Goal: Transaction & Acquisition: Book appointment/travel/reservation

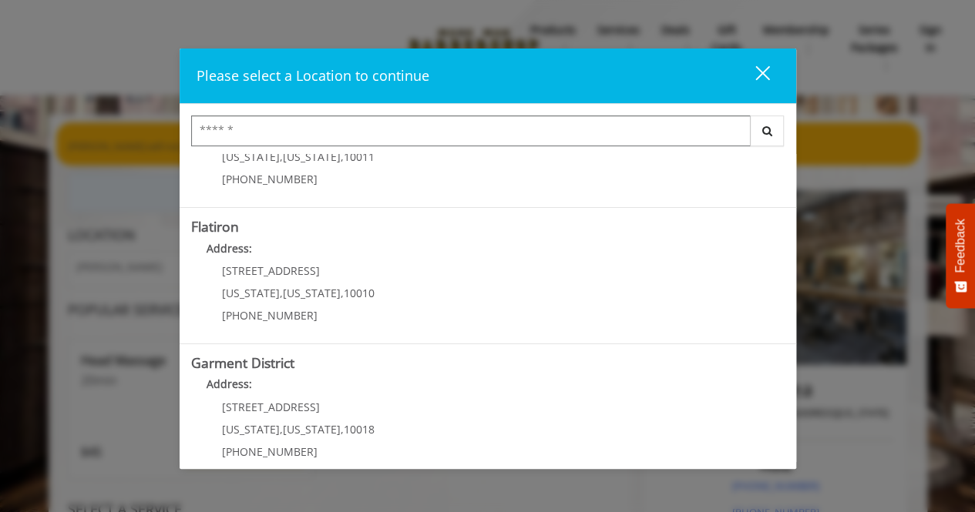
scroll to position [371, 0]
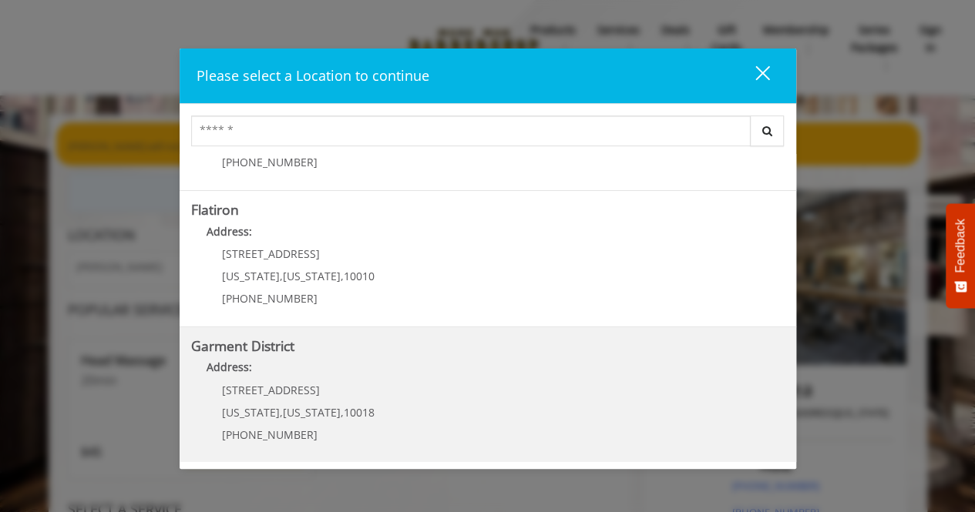
click at [227, 392] on span "1400 Broadway" at bounding box center [271, 390] width 98 height 15
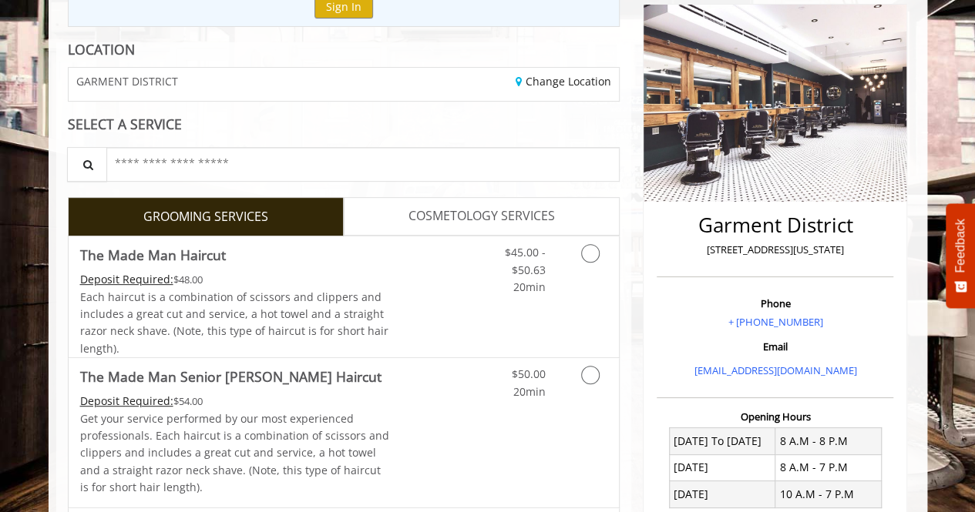
scroll to position [195, 0]
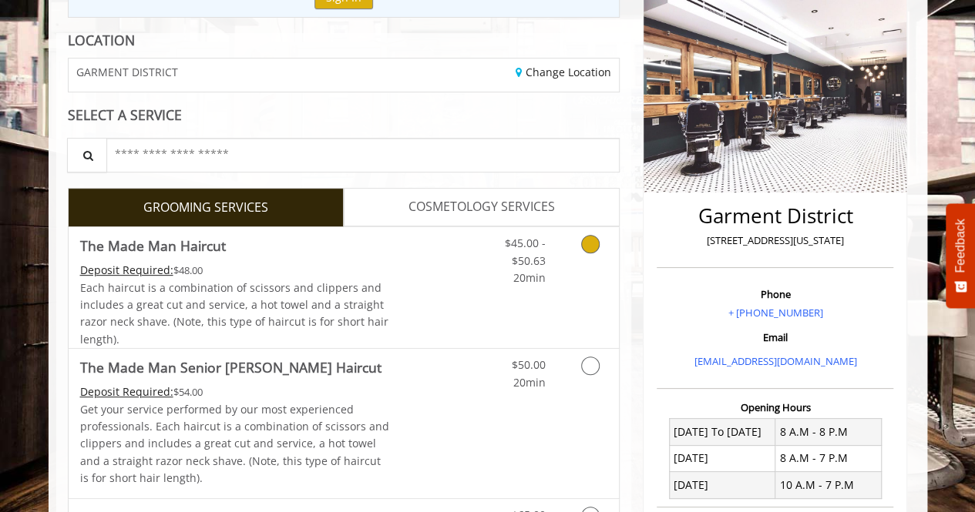
click at [588, 239] on icon "Grooming services" at bounding box center [590, 244] width 18 height 18
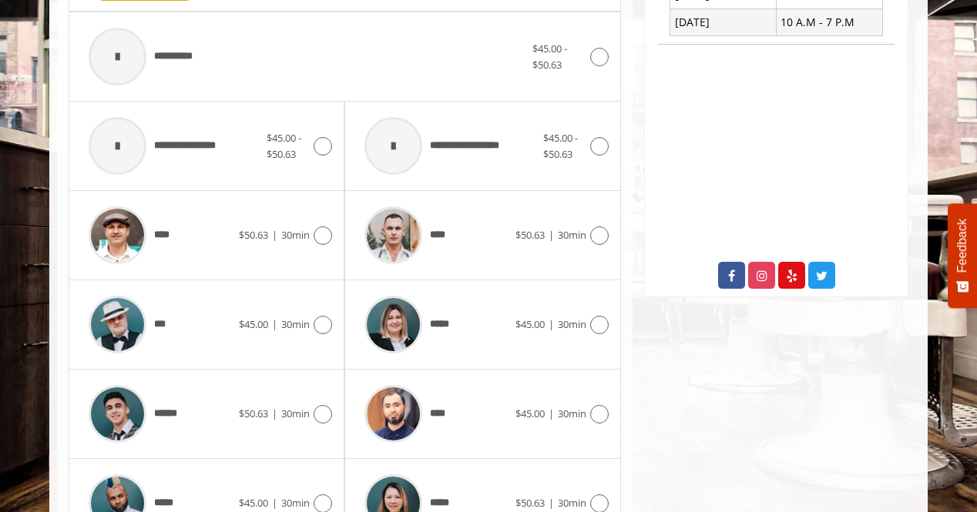
scroll to position [660, 0]
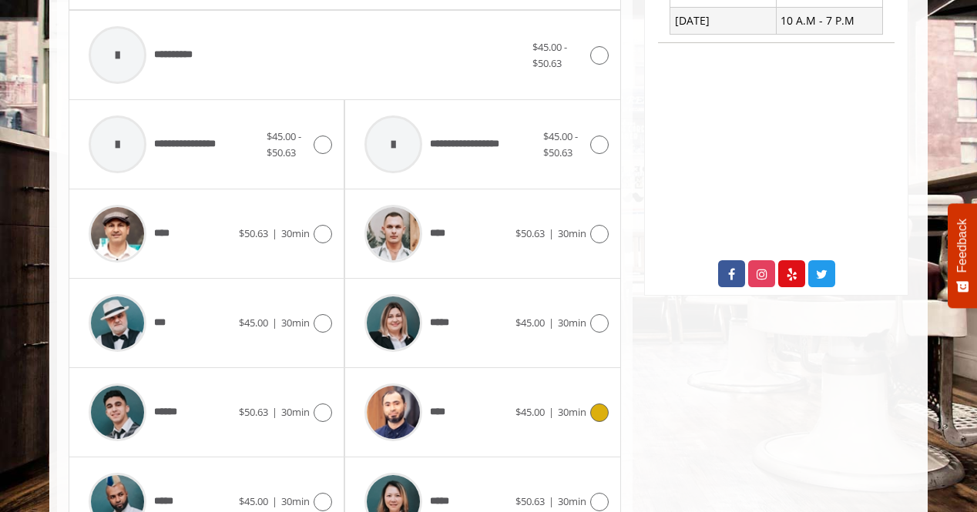
click at [596, 404] on icon at bounding box center [599, 413] width 18 height 18
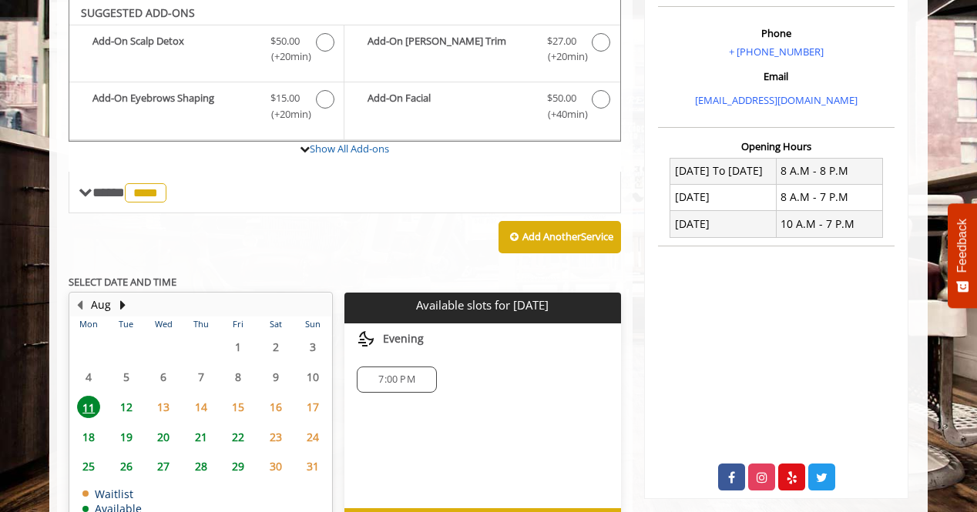
scroll to position [453, 0]
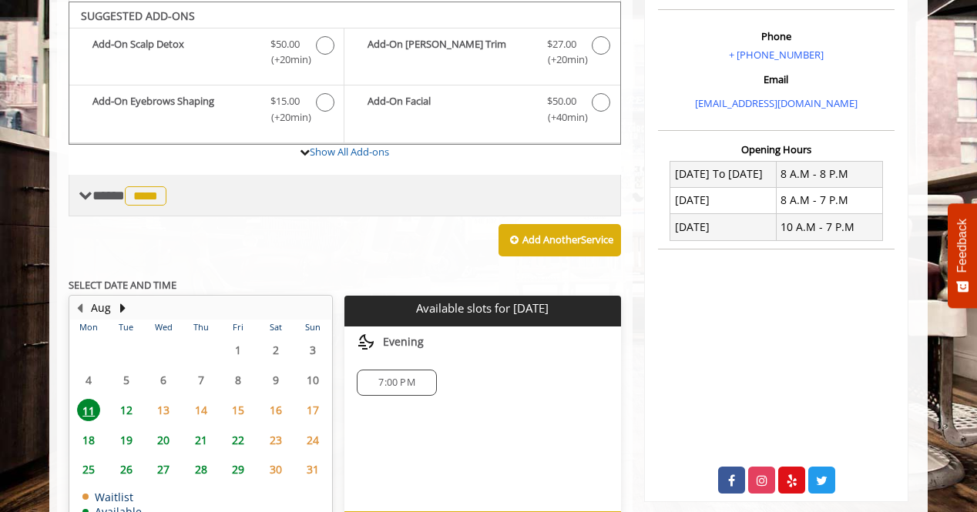
click at [150, 190] on span "****" at bounding box center [146, 195] width 42 height 19
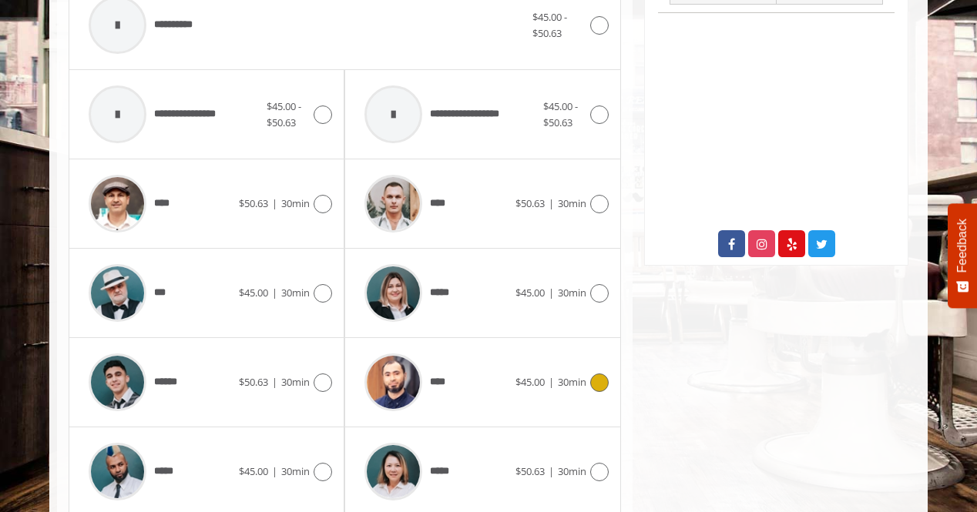
scroll to position [698, 0]
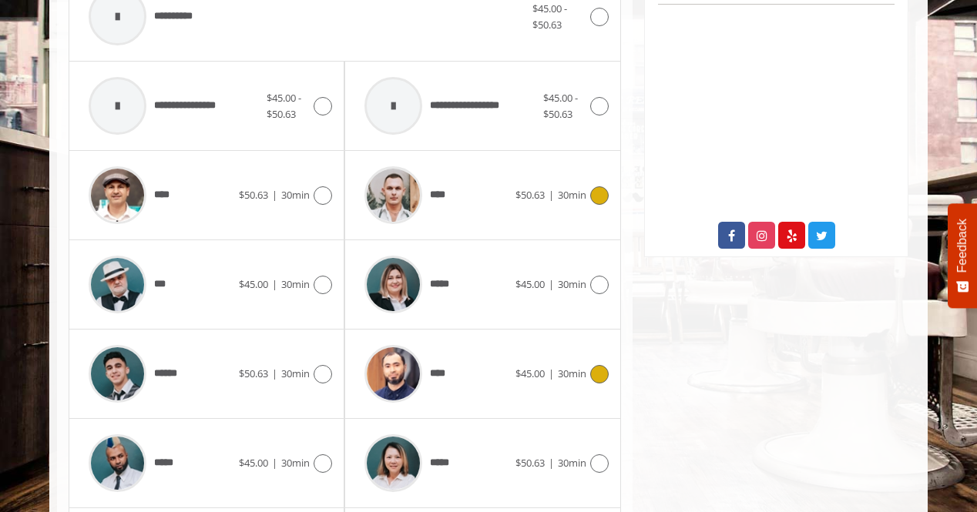
click at [597, 190] on icon at bounding box center [599, 195] width 18 height 18
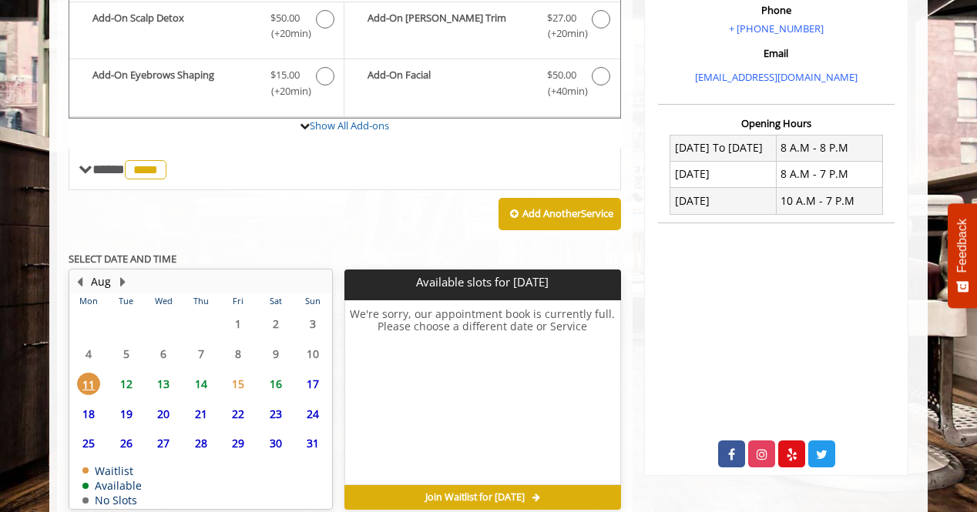
scroll to position [549, 0]
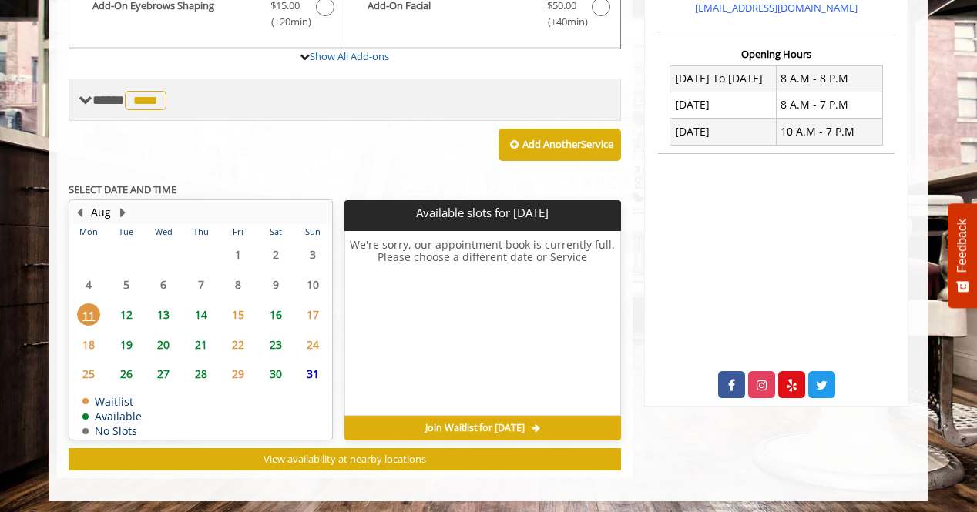
click at [94, 96] on span "**** **** ********" at bounding box center [131, 100] width 78 height 14
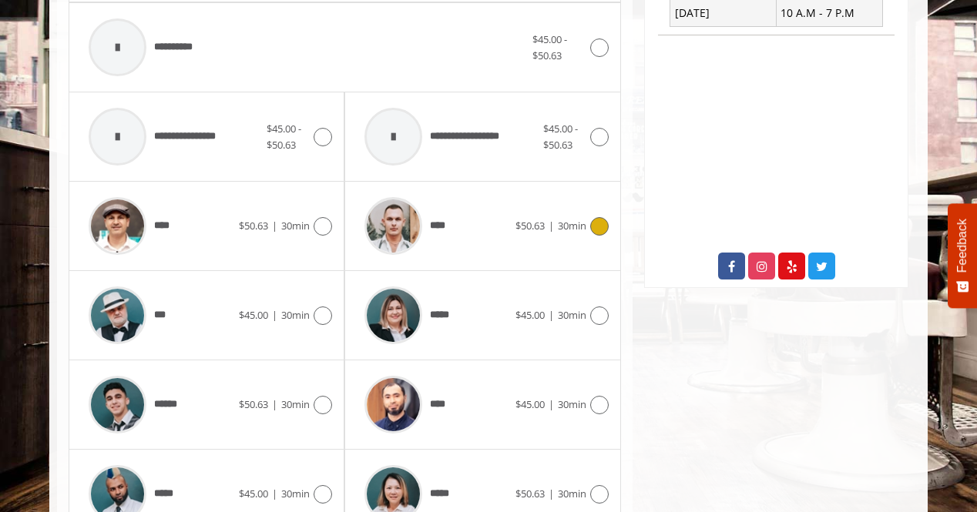
scroll to position [695, 0]
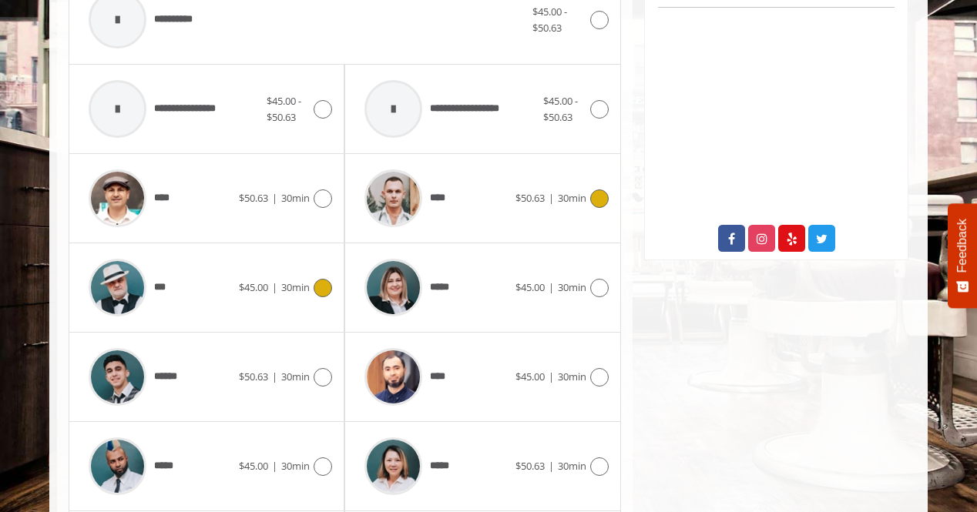
click at [319, 280] on icon at bounding box center [323, 288] width 18 height 18
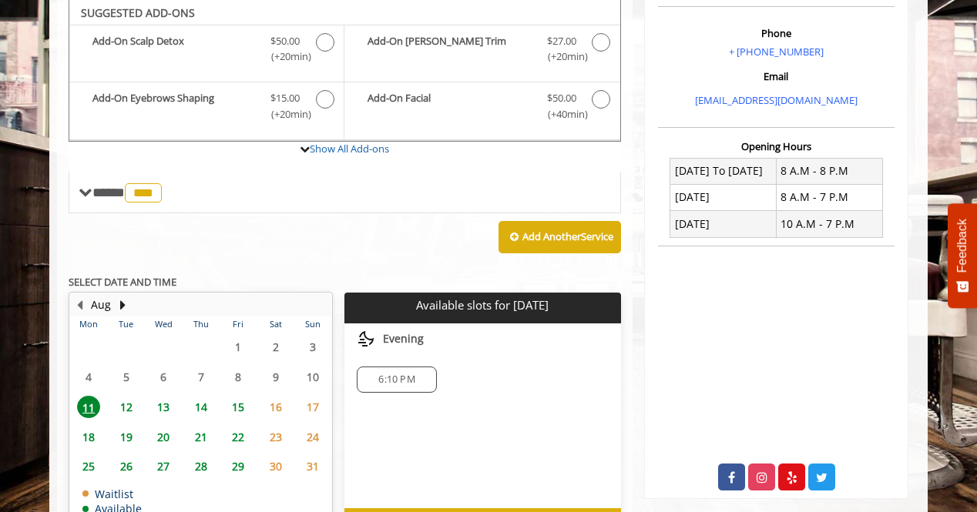
scroll to position [453, 0]
